Goal: Register for event/course

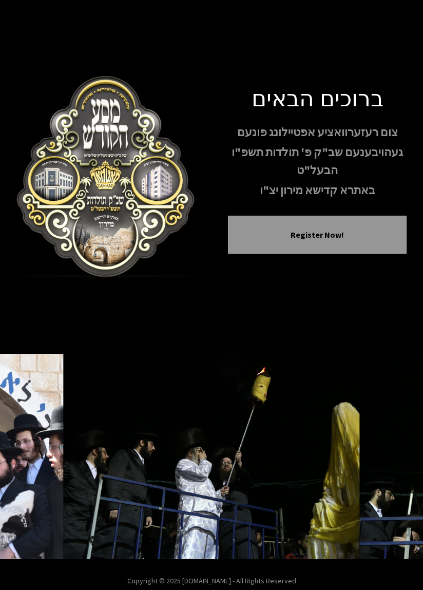
scroll to position [41, 0]
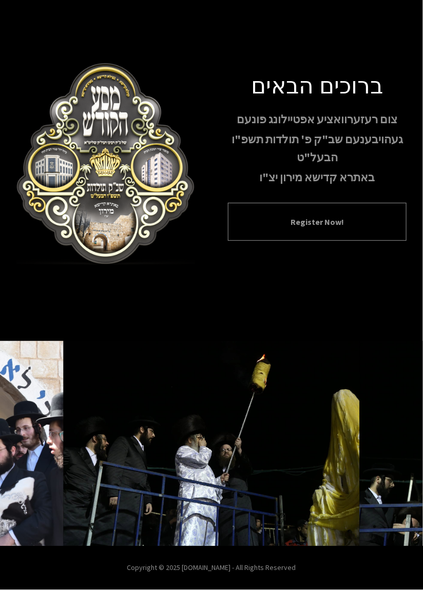
click at [351, 216] on button "Register Now!" at bounding box center [317, 222] width 153 height 12
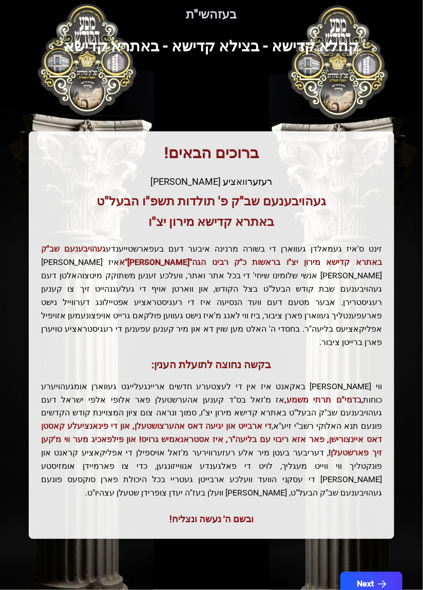
scroll to position [71, 0]
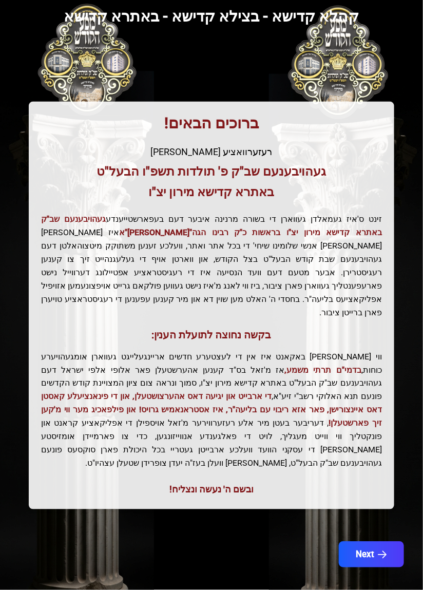
click at [385, 551] on icon "button" at bounding box center [383, 555] width 9 height 9
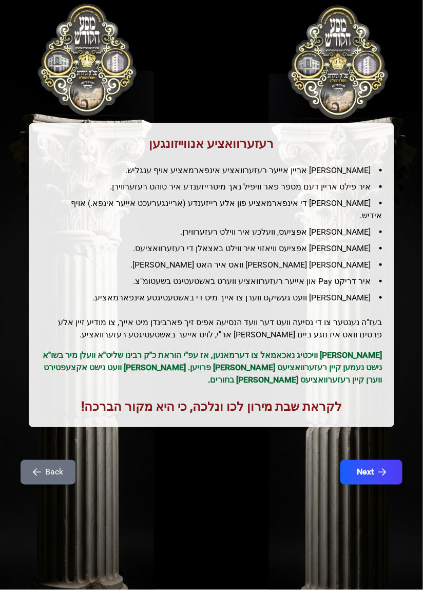
scroll to position [28, 0]
click at [375, 460] on button "Next" at bounding box center [371, 473] width 65 height 26
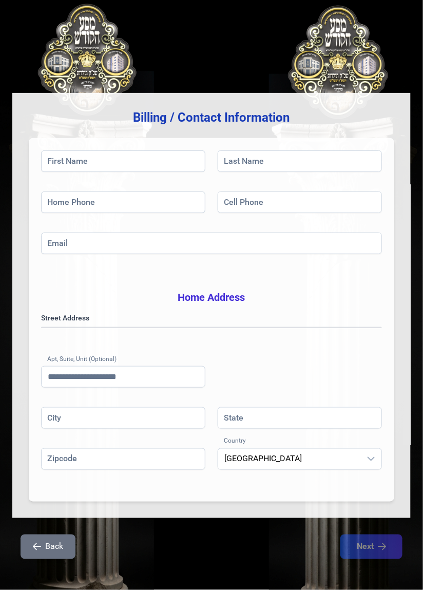
scroll to position [49, 0]
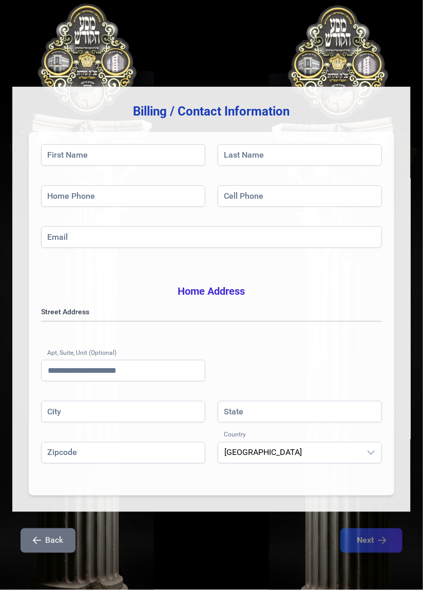
click at [419, 71] on div "בעזהשי"ת [PHONE_NUMBER] Billing / Contact Information First Name Last Name Home…" at bounding box center [211, 280] width 423 height 621
click at [122, 144] on input "First Name" at bounding box center [123, 155] width 164 height 22
type input "*"
click at [138, 144] on input "First Name" at bounding box center [123, 155] width 164 height 22
type input "****"
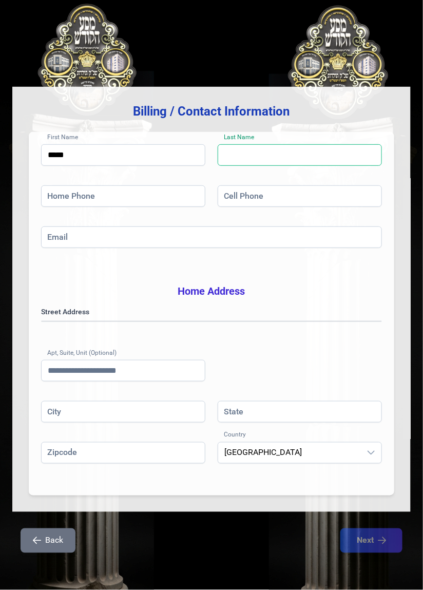
click at [276, 144] on input "Last Name" at bounding box center [300, 155] width 164 height 22
type input "*****"
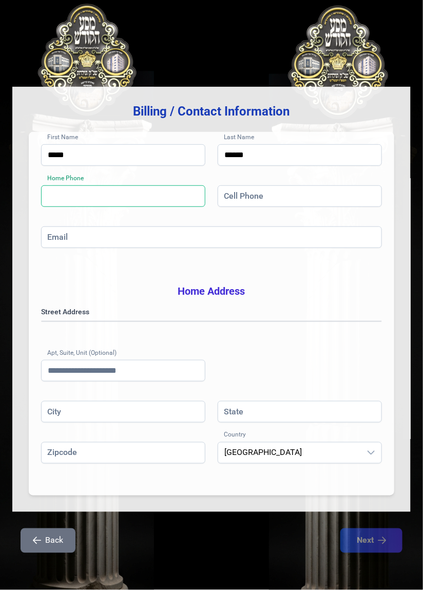
click at [182, 185] on input "Home Phone" at bounding box center [123, 196] width 164 height 22
type input "**********"
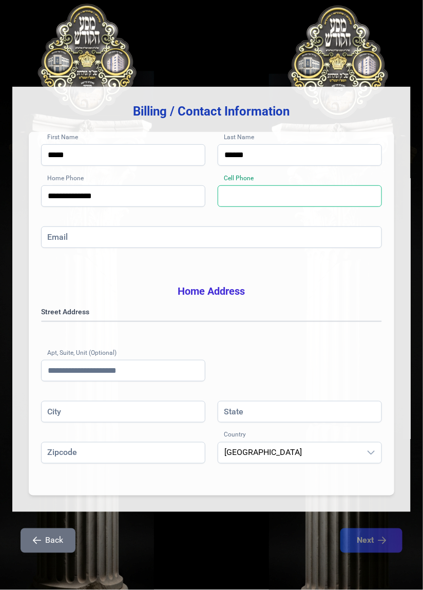
click at [315, 185] on input "Cell Phone" at bounding box center [300, 196] width 164 height 22
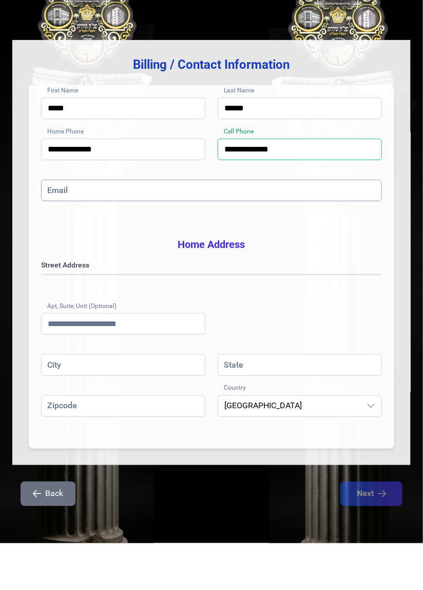
type input "**********"
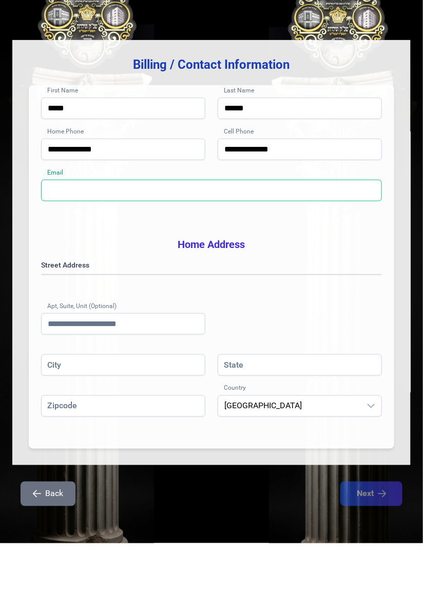
click at [296, 227] on input "Email" at bounding box center [211, 238] width 341 height 22
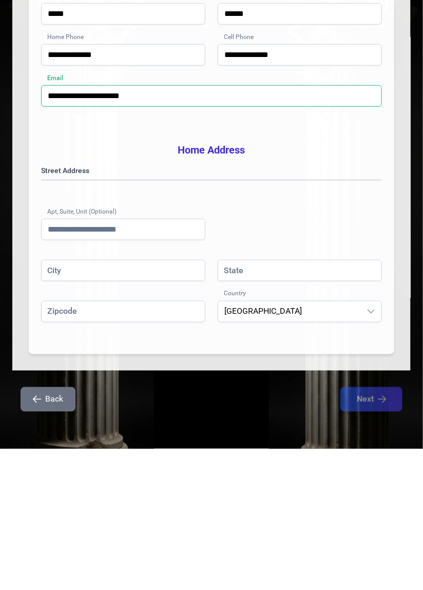
type input "**********"
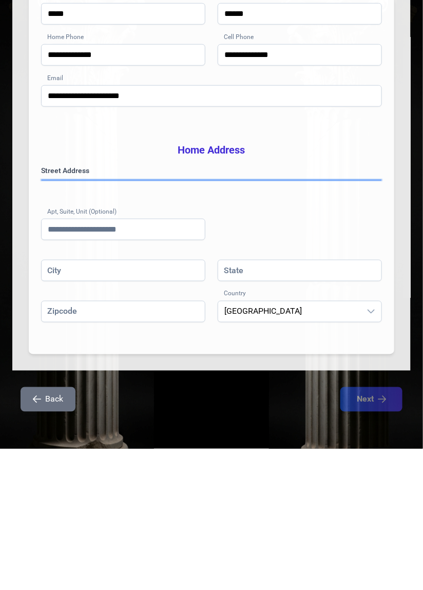
click at [42, 322] on gmp-place-autocomplete at bounding box center [42, 322] width 0 height 0
type input "******"
type input "**"
type input "*****"
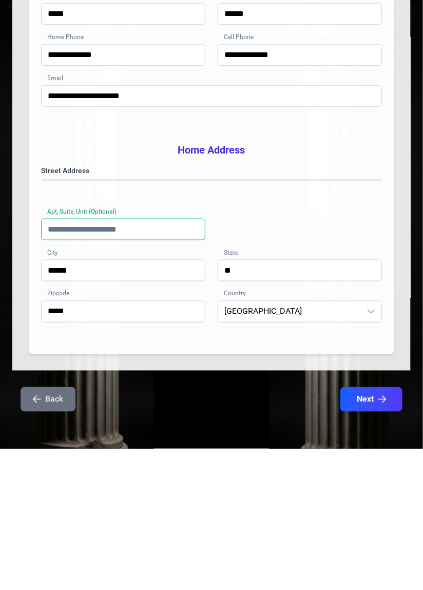
click at [151, 366] on input "Apt, Suite, Unit (Optional)" at bounding box center [123, 371] width 164 height 22
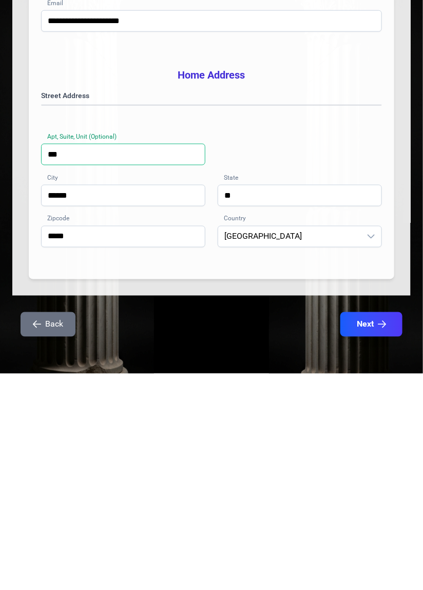
scroll to position [49, 0]
type input "***"
click at [247, 358] on div "**********" at bounding box center [211, 354] width 341 height 95
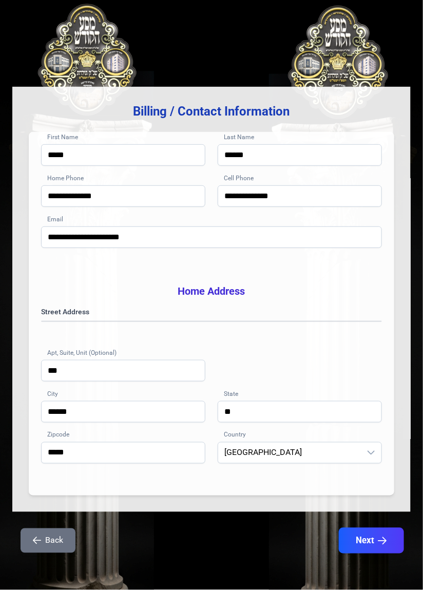
click at [381, 542] on button "Next" at bounding box center [371, 541] width 65 height 26
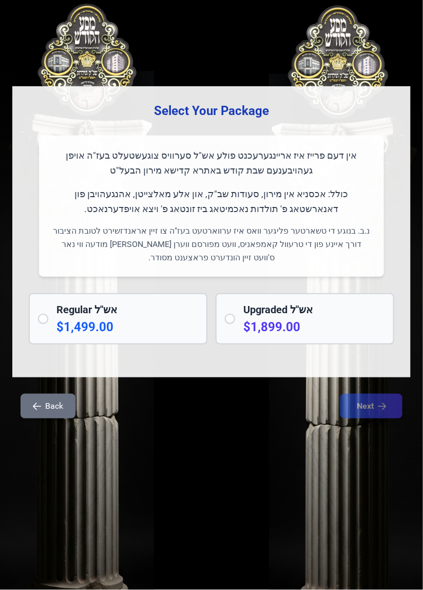
scroll to position [29, 0]
click at [248, 319] on p "$1,899.00" at bounding box center [315, 327] width 142 height 16
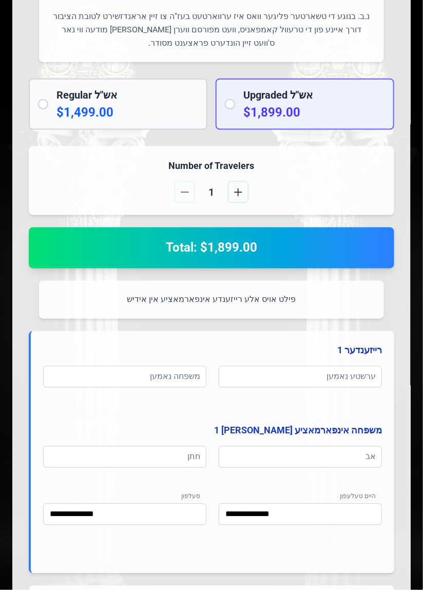
scroll to position [213, 0]
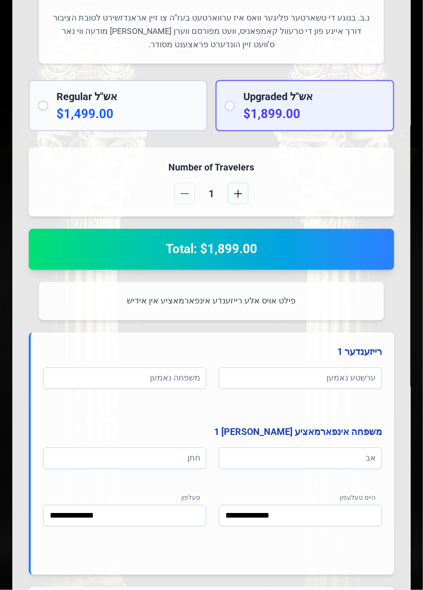
click at [154, 113] on p "$1,499.00" at bounding box center [128, 114] width 142 height 16
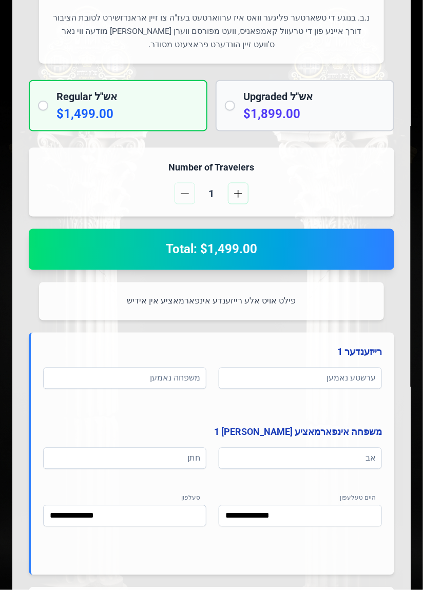
click at [314, 108] on p "$1,899.00" at bounding box center [315, 114] width 142 height 16
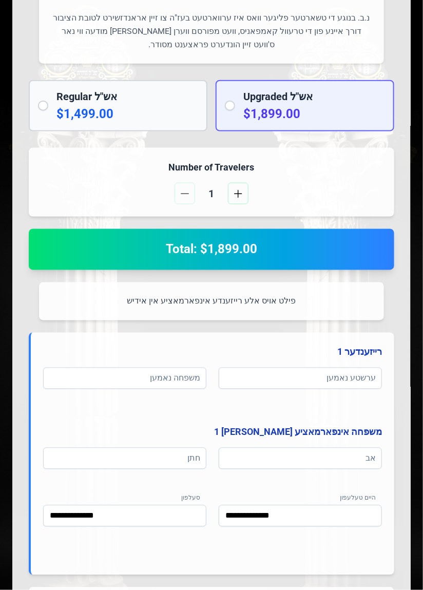
click at [169, 113] on p "$1,499.00" at bounding box center [128, 114] width 142 height 16
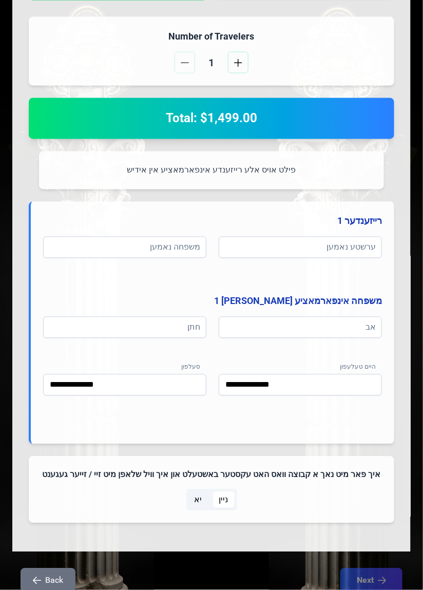
scroll to position [396, 0]
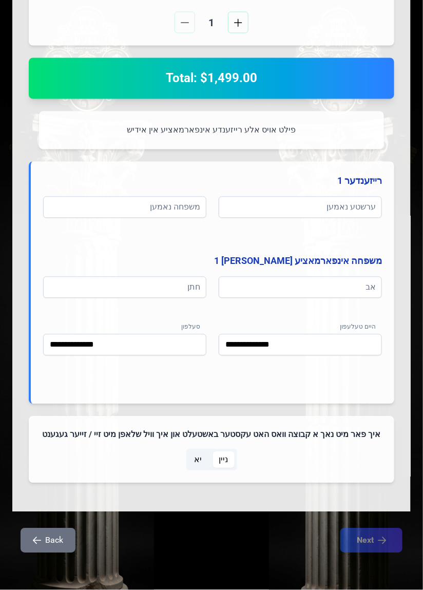
click at [206, 463] on span "יא" at bounding box center [199, 460] width 20 height 16
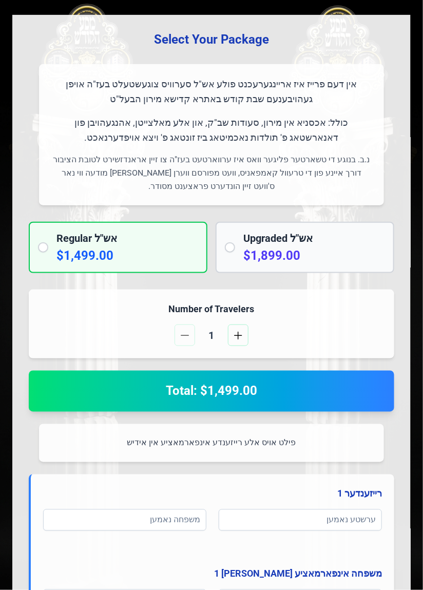
scroll to position [71, 0]
click at [246, 334] on button "button" at bounding box center [238, 336] width 21 height 22
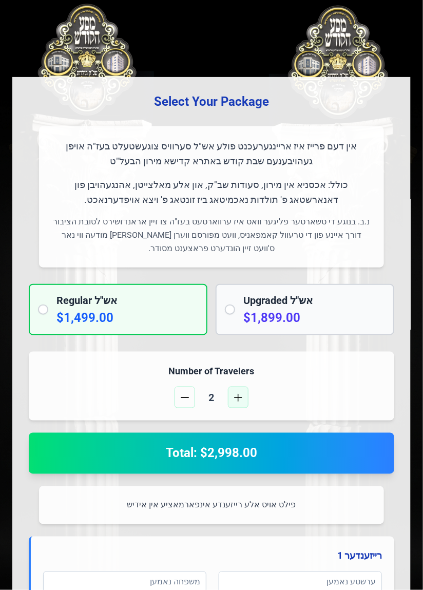
scroll to position [0, 0]
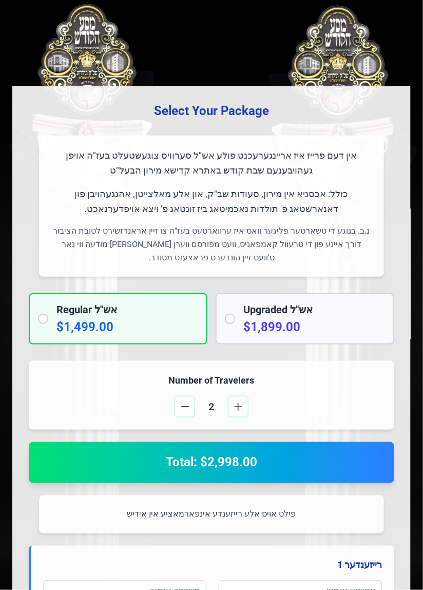
click at [345, 331] on p "$1,899.00" at bounding box center [315, 327] width 142 height 16
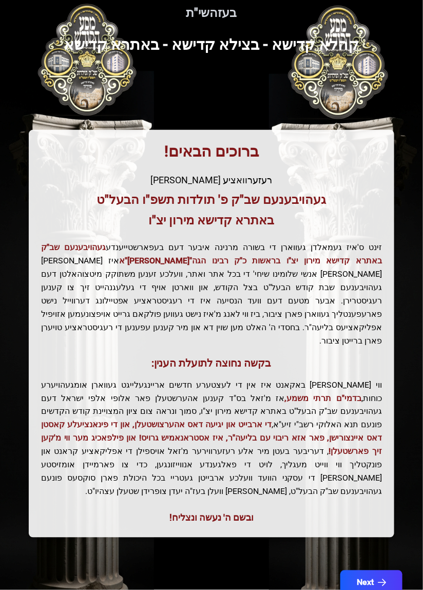
scroll to position [71, 0]
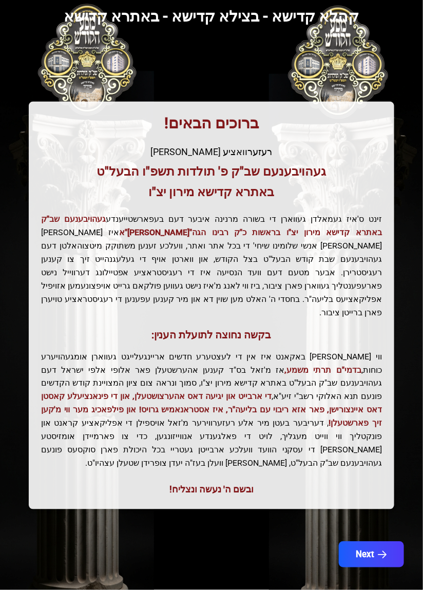
click at [382, 551] on icon "button" at bounding box center [383, 555] width 9 height 9
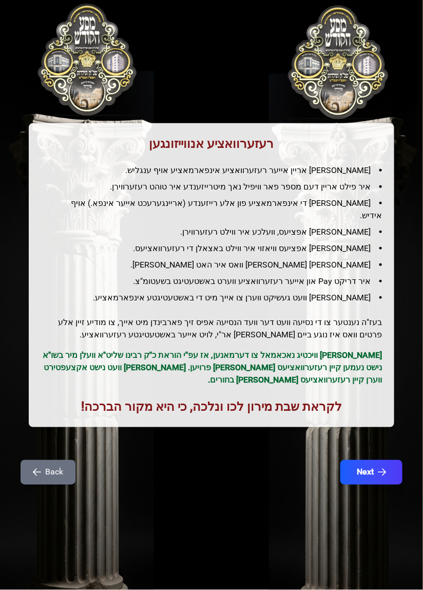
scroll to position [0, 0]
click at [376, 464] on button "Next" at bounding box center [371, 473] width 65 height 26
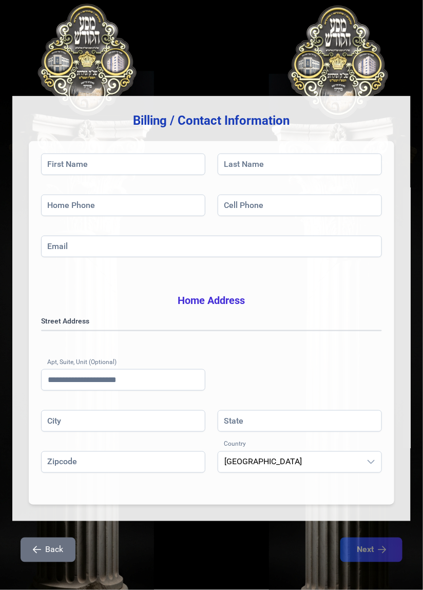
scroll to position [49, 0]
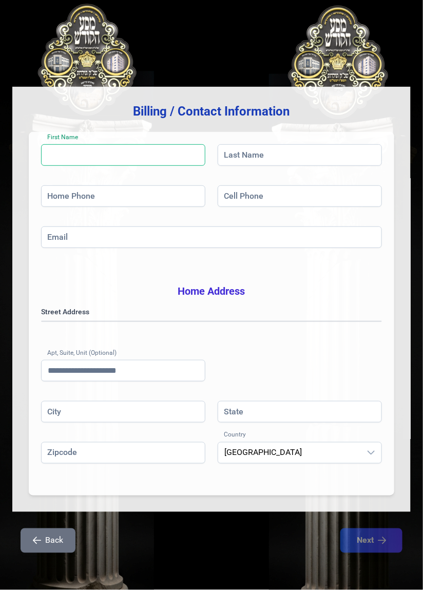
click at [70, 144] on input "First Name" at bounding box center [123, 155] width 164 height 22
type input "****"
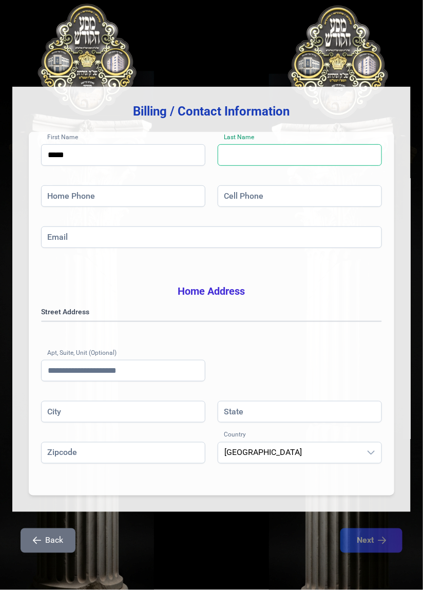
click at [288, 144] on input "Last Name" at bounding box center [300, 155] width 164 height 22
type input "*****"
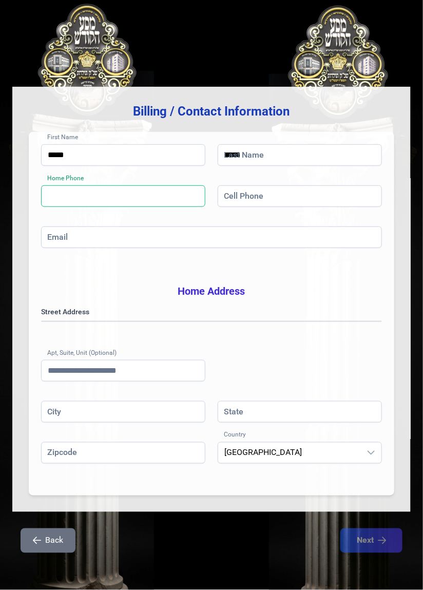
click at [138, 185] on input "Home Phone" at bounding box center [123, 196] width 164 height 22
type input "**********"
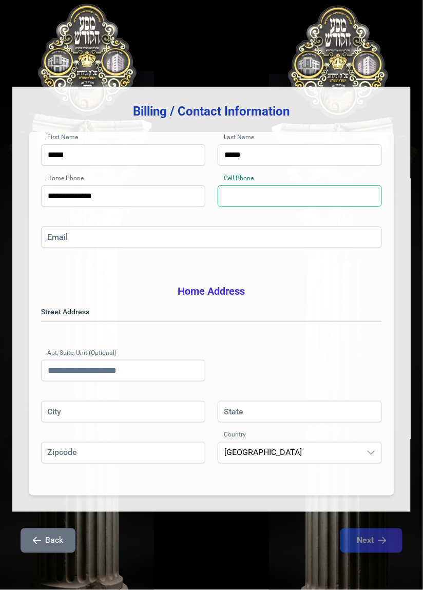
click at [313, 185] on input "Cell Phone" at bounding box center [300, 196] width 164 height 22
type input "**********"
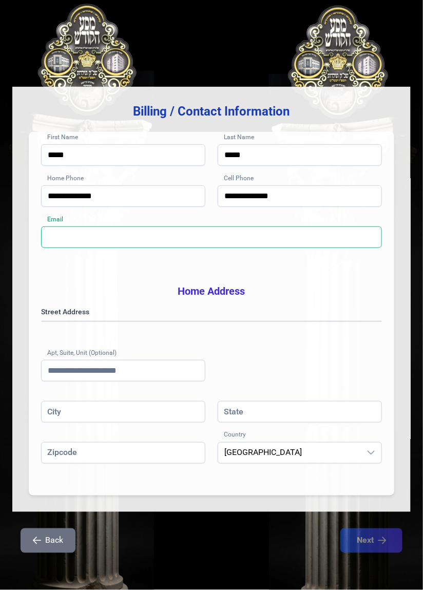
click at [230, 227] on input "Email" at bounding box center [211, 238] width 341 height 22
type input "**********"
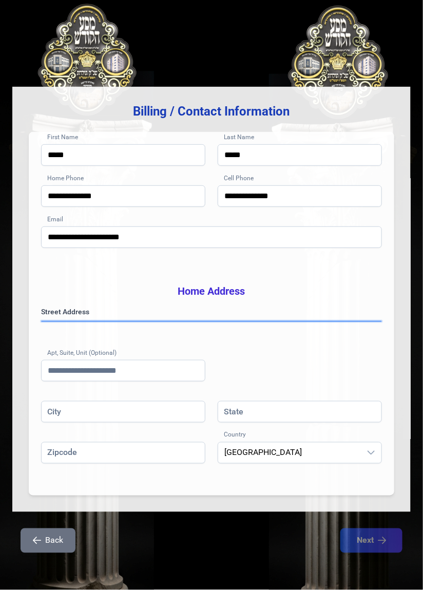
click at [42, 322] on gmp-place-autocomplete at bounding box center [42, 322] width 0 height 0
type input "******"
type input "**"
type input "*****"
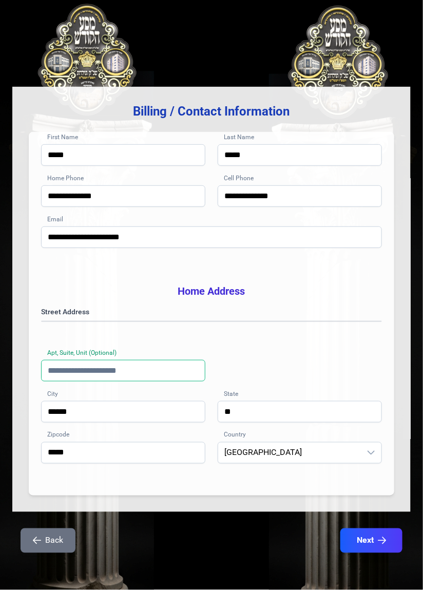
click at [129, 361] on input "Apt, Suite, Unit (Optional)" at bounding box center [123, 371] width 164 height 22
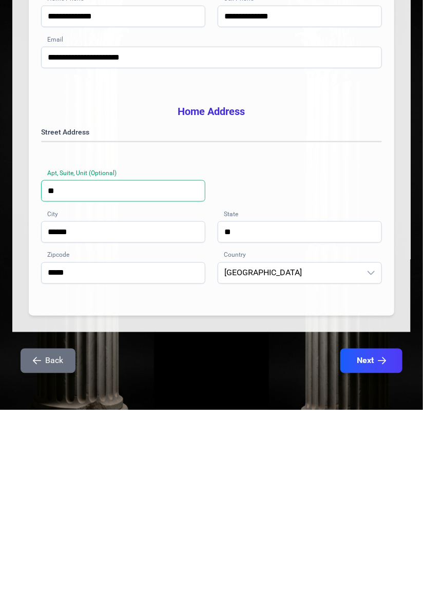
type input "***"
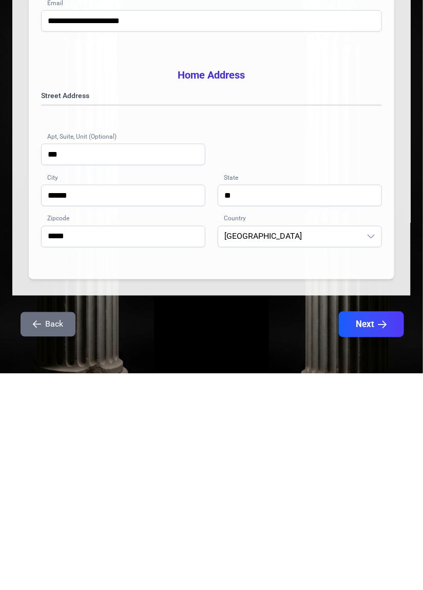
click at [381, 538] on icon "button" at bounding box center [383, 541] width 9 height 9
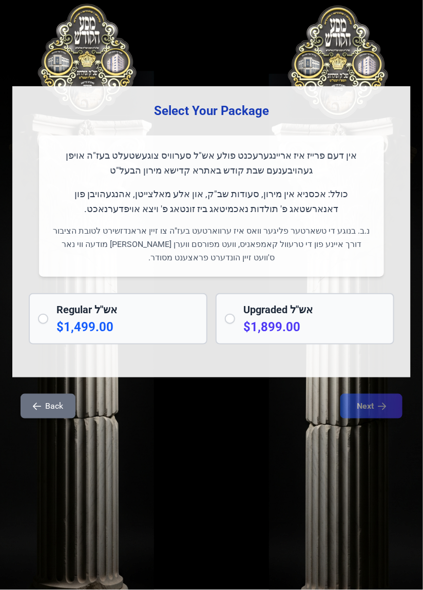
scroll to position [0, 0]
click at [161, 325] on p "$1,499.00" at bounding box center [128, 327] width 142 height 16
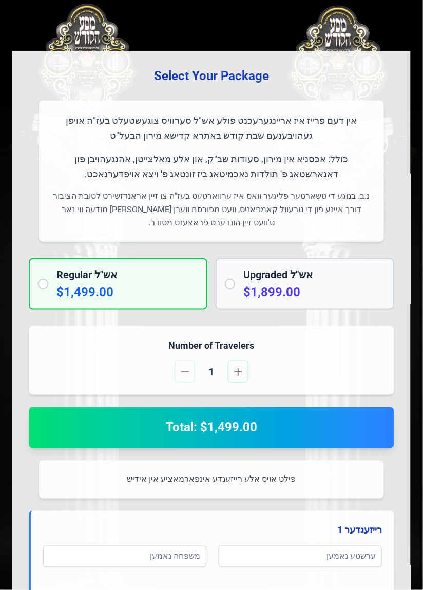
scroll to position [45, 0]
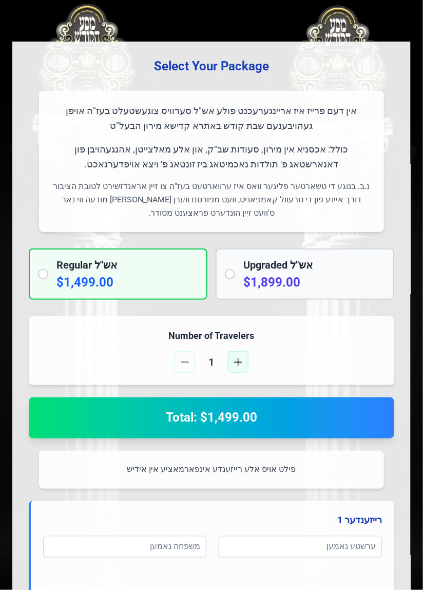
click at [245, 362] on button "button" at bounding box center [238, 362] width 21 height 22
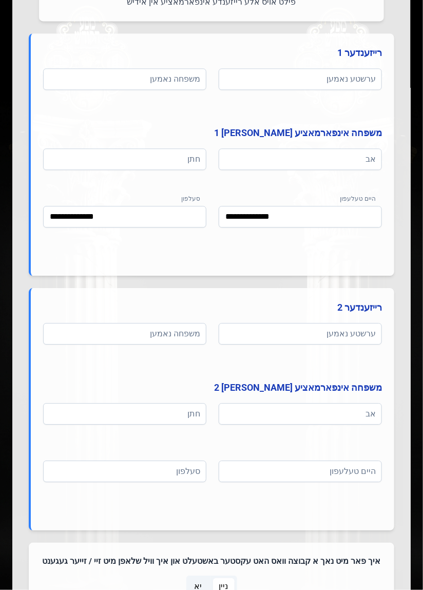
scroll to position [513, 0]
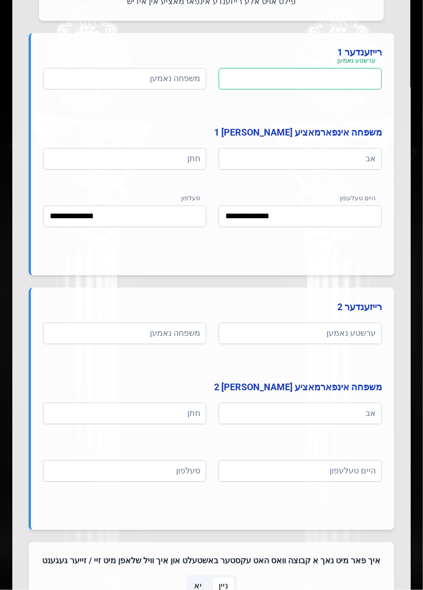
click at [352, 82] on input at bounding box center [300, 79] width 163 height 22
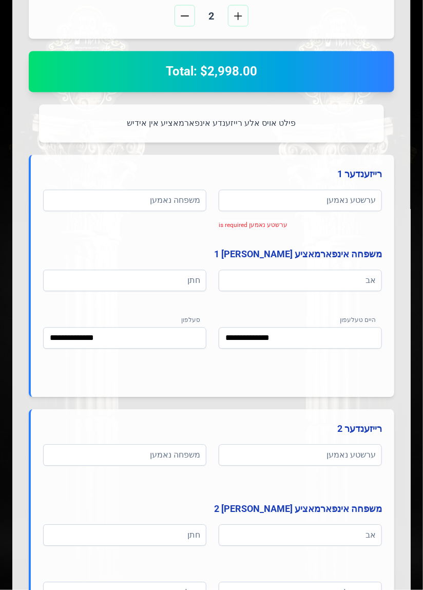
scroll to position [386, 0]
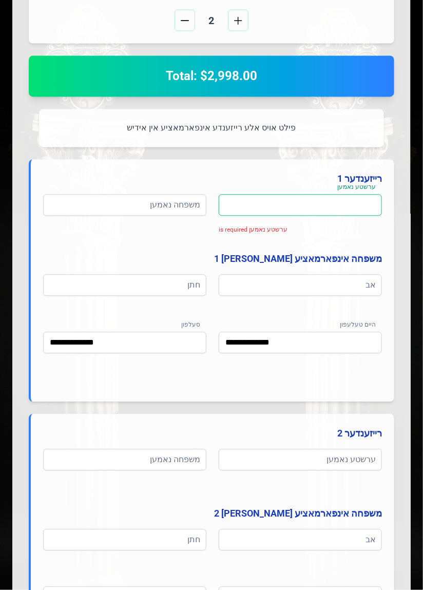
click at [358, 209] on input at bounding box center [300, 206] width 163 height 22
type input "*"
click at [179, 201] on input at bounding box center [124, 206] width 163 height 22
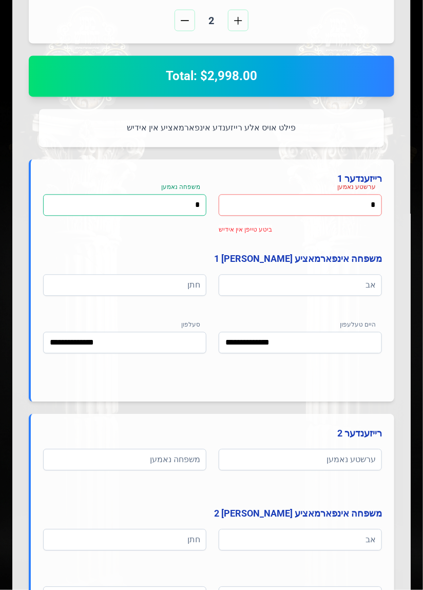
type input "*"
click at [366, 206] on input "*" at bounding box center [300, 206] width 163 height 22
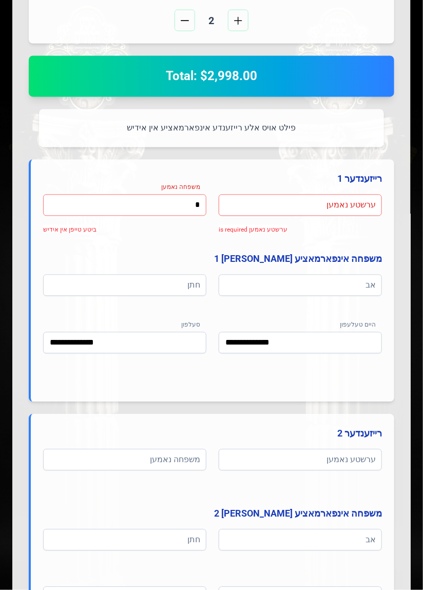
click at [180, 206] on input "*" at bounding box center [124, 206] width 163 height 22
click at [351, 284] on input at bounding box center [300, 286] width 163 height 22
type input "*"
click at [174, 281] on input at bounding box center [124, 286] width 163 height 22
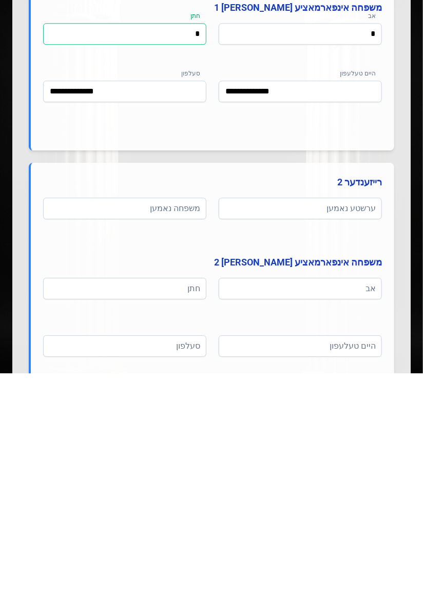
scroll to position [422, 0]
type input "*"
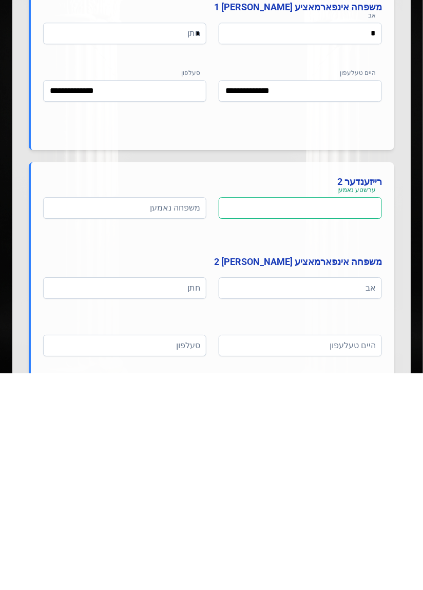
click at [359, 424] on input at bounding box center [300, 425] width 163 height 22
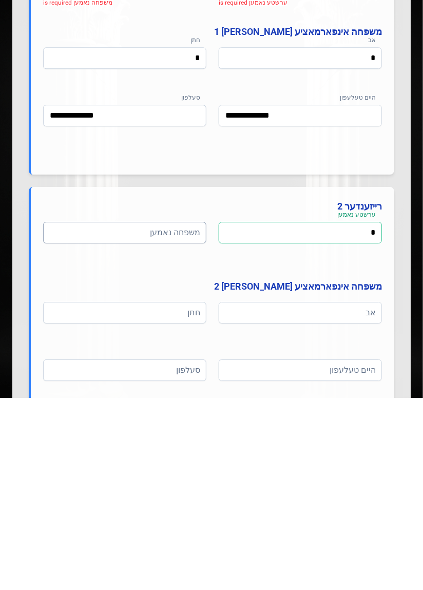
type input "*"
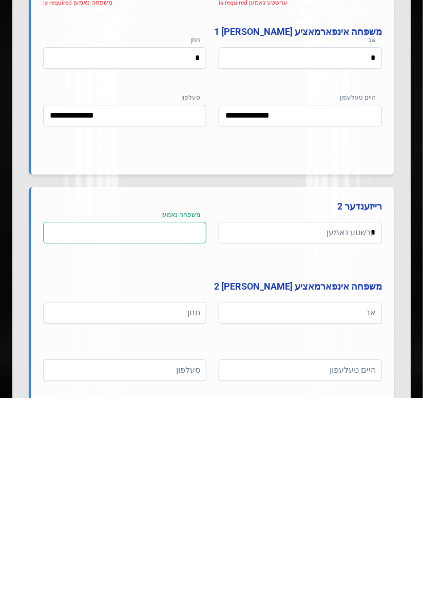
click at [173, 421] on input at bounding box center [124, 425] width 163 height 22
type input "*"
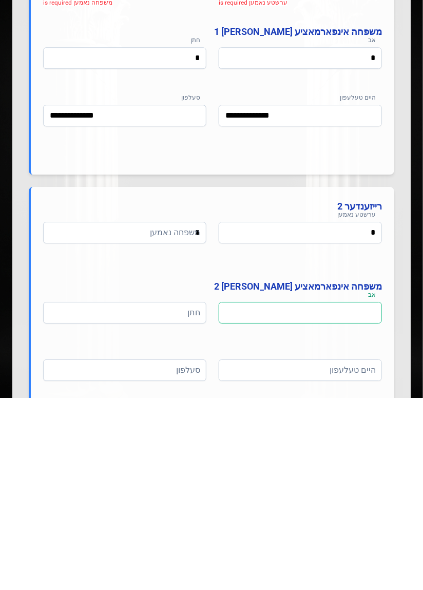
click at [330, 500] on input at bounding box center [300, 505] width 163 height 22
type input "*"
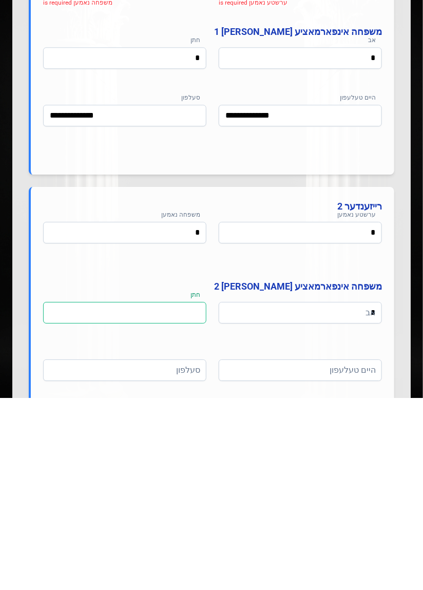
click at [158, 506] on input at bounding box center [124, 505] width 163 height 22
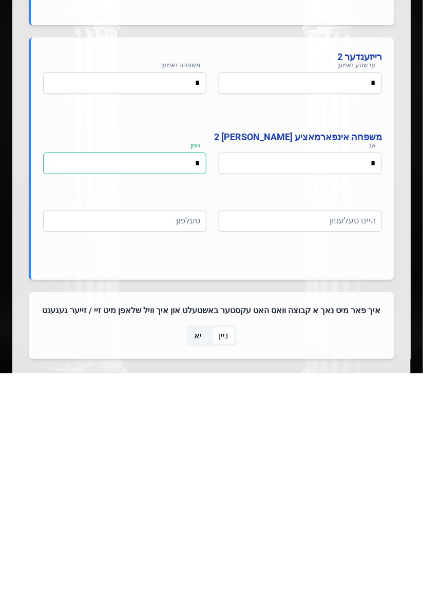
scroll to position [547, 0]
type input "*"
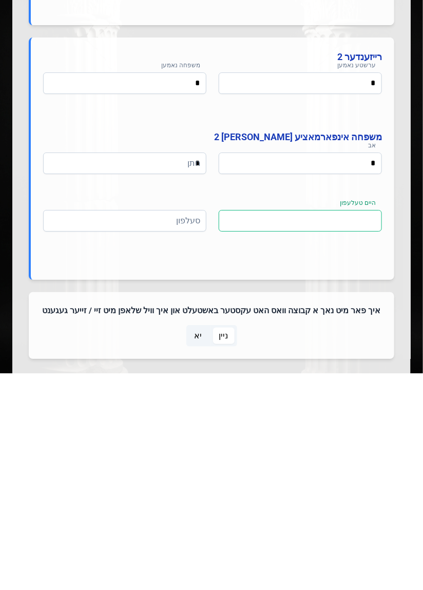
click at [347, 436] on input at bounding box center [300, 438] width 163 height 22
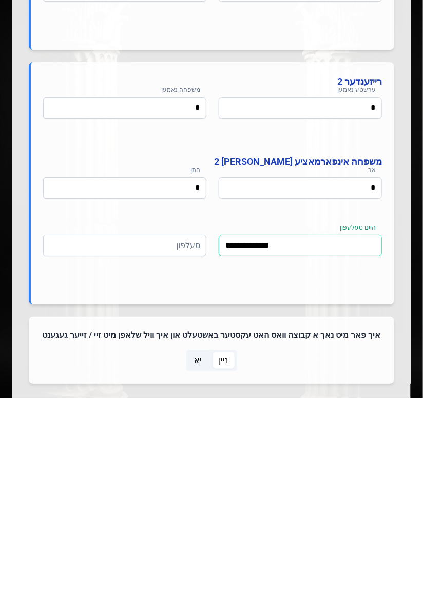
type input "**********"
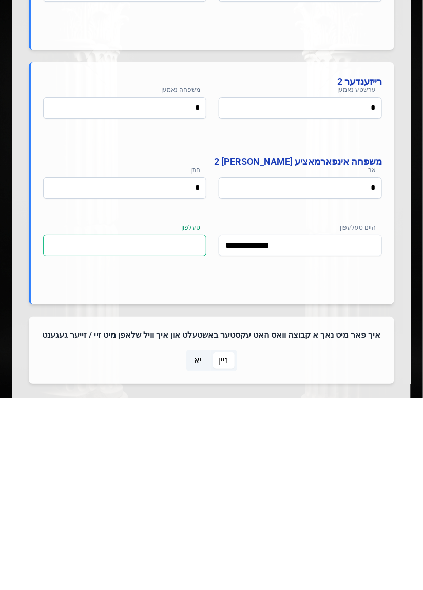
click at [155, 433] on input at bounding box center [124, 438] width 163 height 22
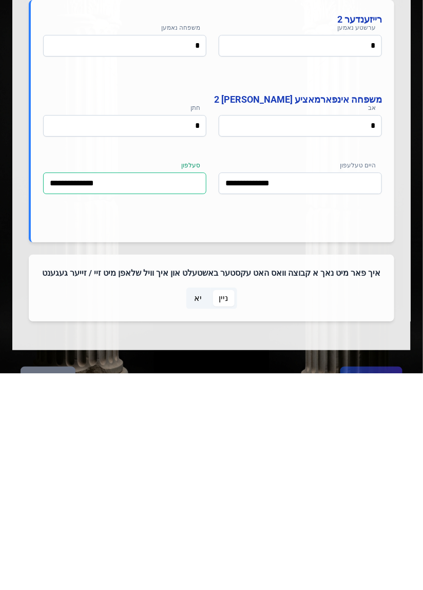
scroll to position [650, 0]
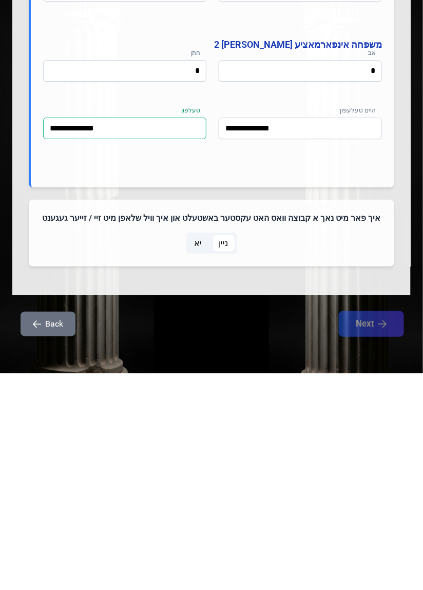
type input "**********"
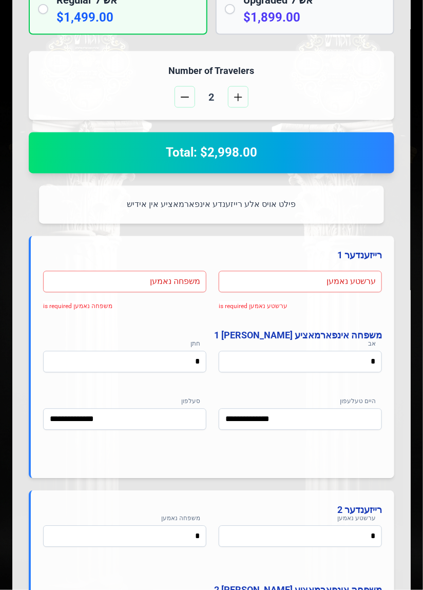
scroll to position [309, 0]
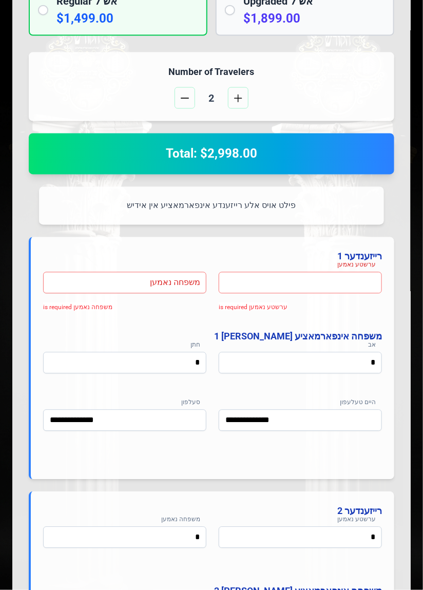
click at [325, 281] on input at bounding box center [300, 283] width 163 height 22
type input "*"
click at [166, 286] on input at bounding box center [124, 283] width 163 height 22
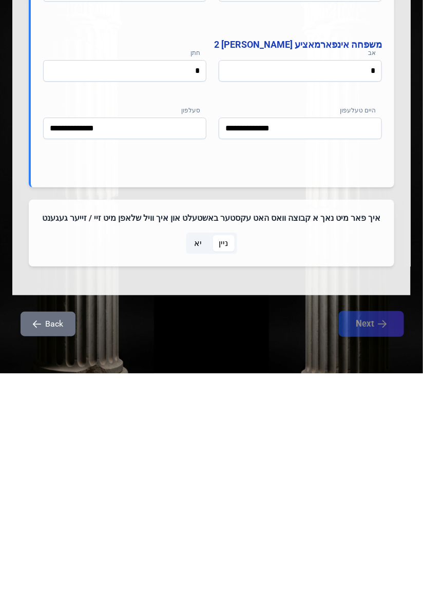
type input "*"
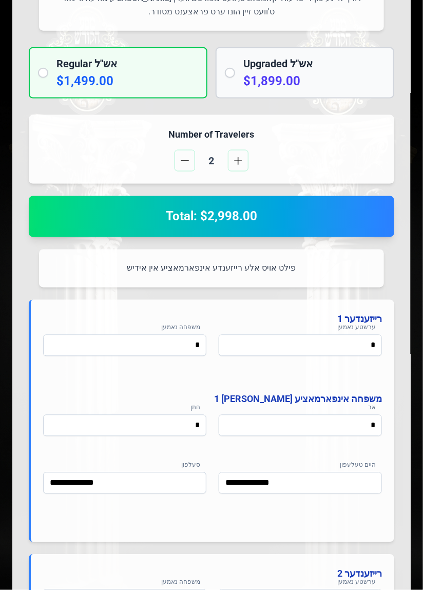
scroll to position [246, 0]
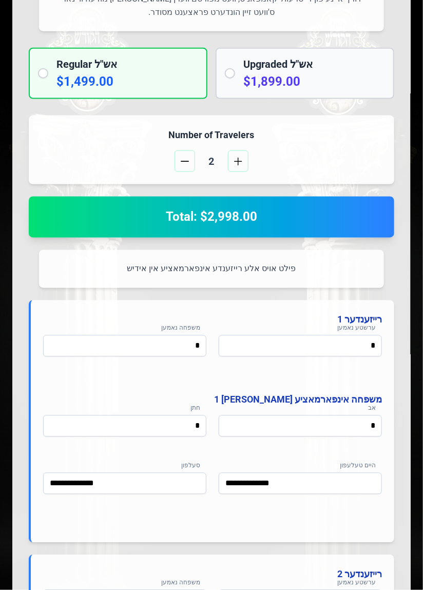
click at [366, 224] on h2 "Total: $2,998.00" at bounding box center [211, 217] width 341 height 16
click at [363, 218] on h2 "Total: $2,998.00" at bounding box center [211, 217] width 341 height 16
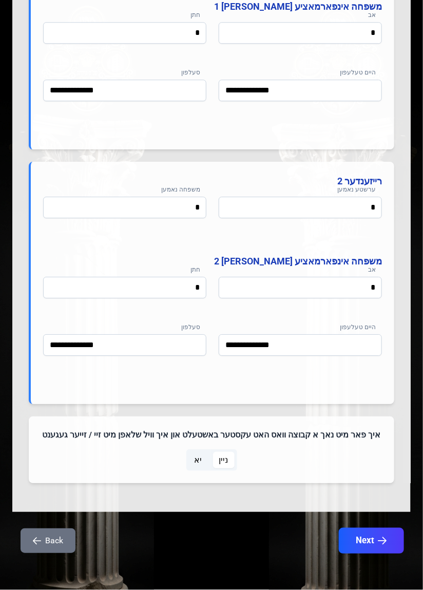
click at [381, 544] on icon "button" at bounding box center [383, 541] width 9 height 9
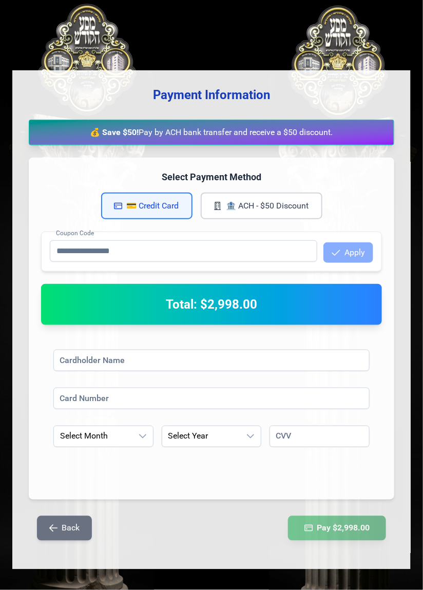
scroll to position [50, 0]
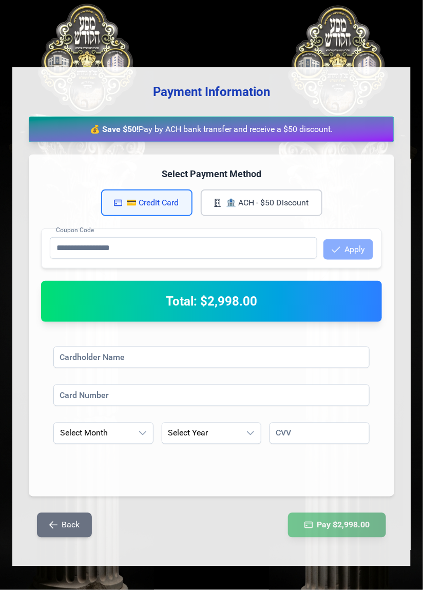
click at [303, 201] on button "🏦 ACH - $50 Discount" at bounding box center [262, 203] width 122 height 27
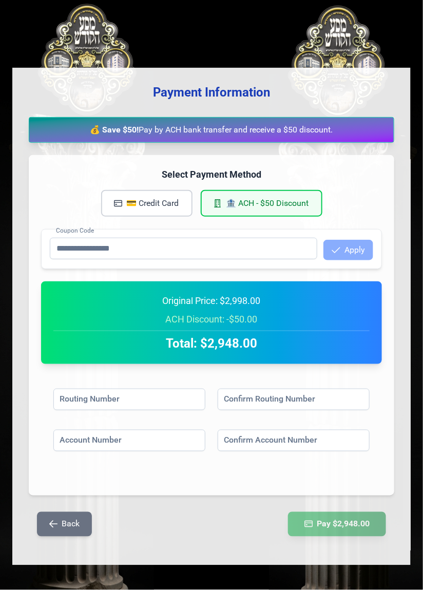
click at [179, 206] on button "💳 Credit Card" at bounding box center [146, 203] width 91 height 27
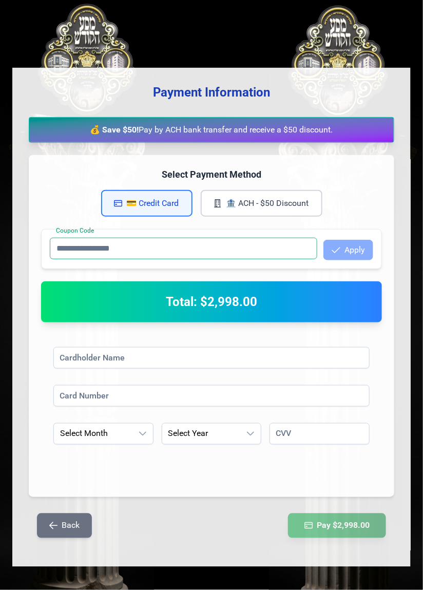
click at [294, 249] on input "Coupon Code" at bounding box center [184, 249] width 268 height 22
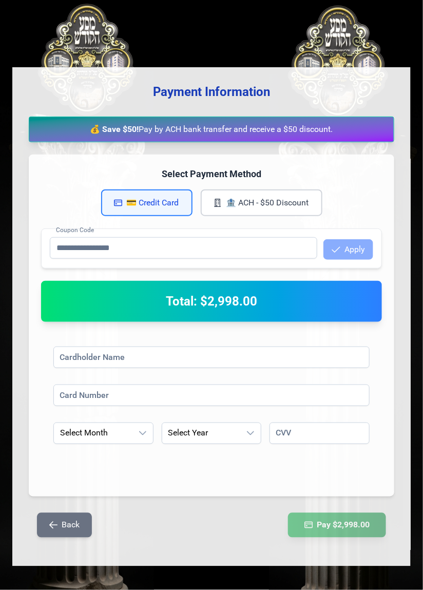
click at [72, 530] on button "Back" at bounding box center [64, 525] width 55 height 25
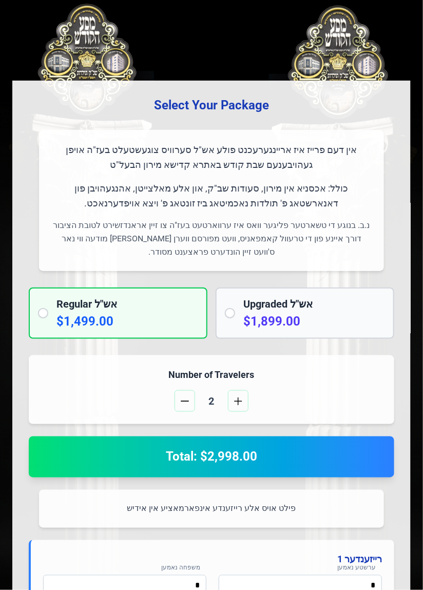
scroll to position [0, 0]
